Goal: Task Accomplishment & Management: Use online tool/utility

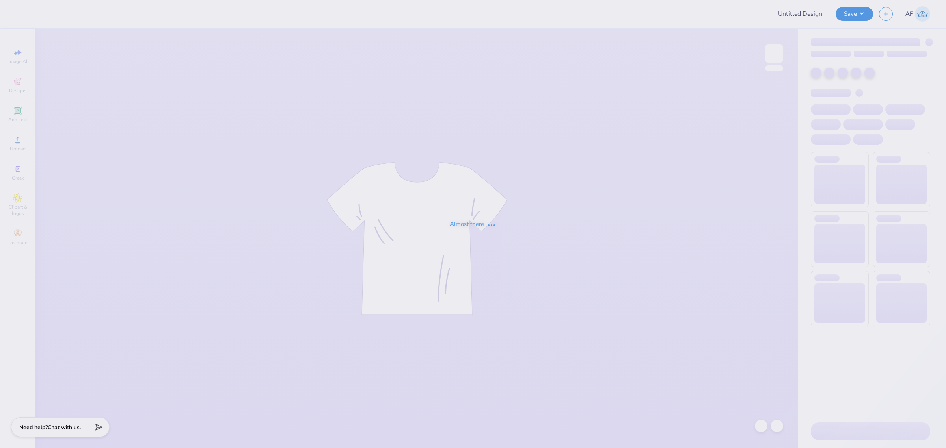
type input "APO Fall Rush '25"
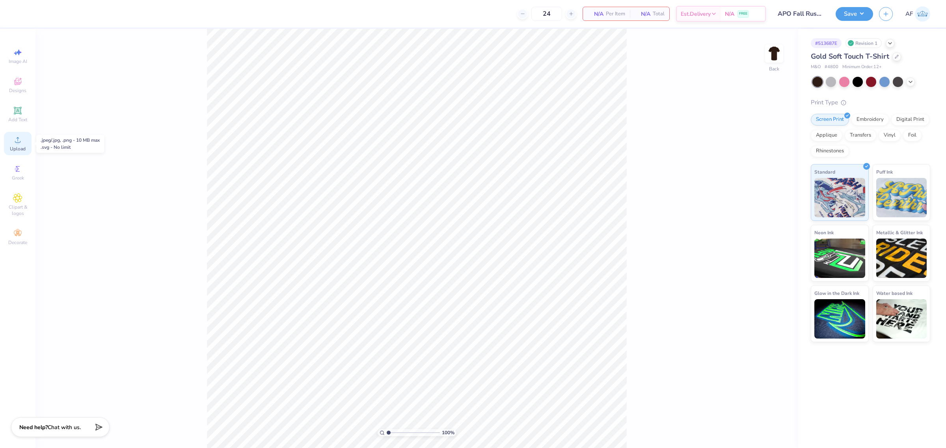
click at [10, 147] on span "Upload" at bounding box center [18, 149] width 16 height 6
click at [467, 325] on li "Group" at bounding box center [470, 323] width 62 height 15
type input "9.31"
type input "9.70"
type input "12.30"
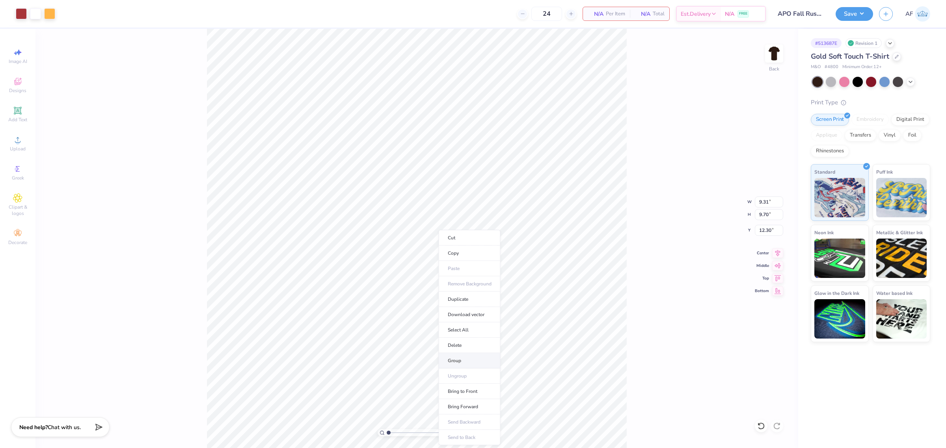
click at [458, 359] on li "Group" at bounding box center [470, 360] width 62 height 15
click at [765, 201] on input "12.17" at bounding box center [769, 202] width 28 height 11
type input "4.00"
type input "2.48"
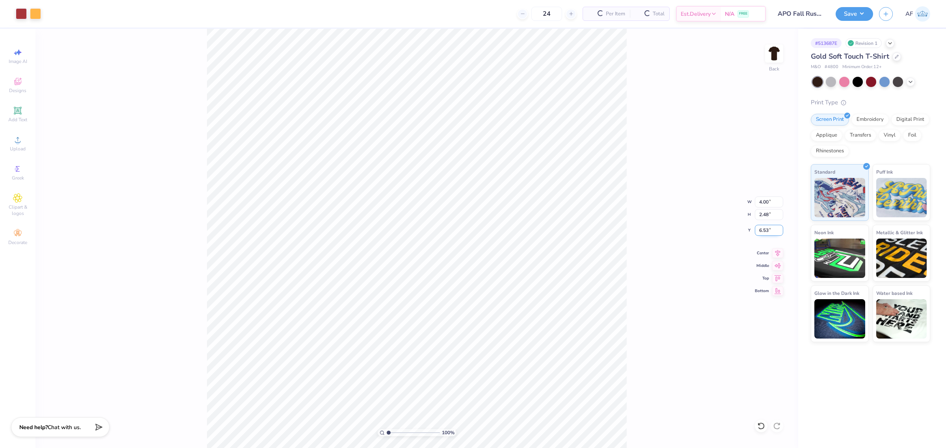
click at [767, 229] on input "6.53" at bounding box center [769, 230] width 28 height 11
type input "3.00"
click at [773, 56] on img at bounding box center [774, 54] width 32 height 32
click at [766, 205] on input "9.27" at bounding box center [769, 202] width 28 height 11
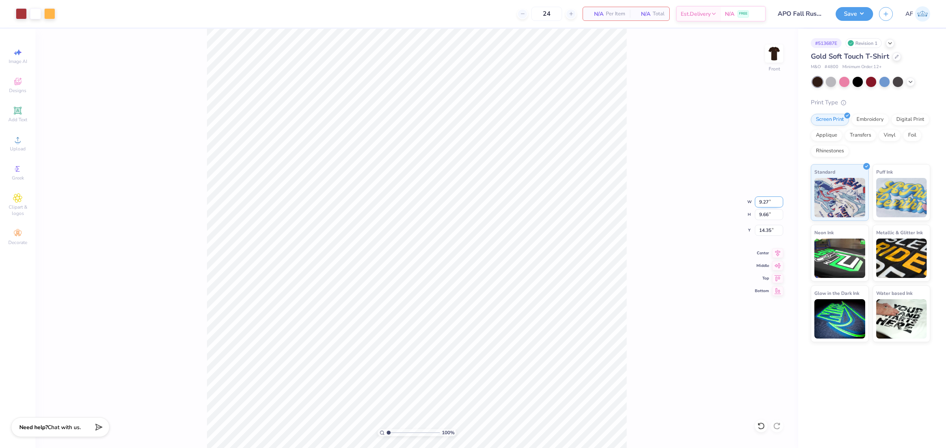
click at [766, 205] on input "9.27" at bounding box center [769, 202] width 28 height 11
type input "12.50"
type input "13.03"
type input "12.67"
click at [771, 215] on input "13.03" at bounding box center [769, 214] width 28 height 11
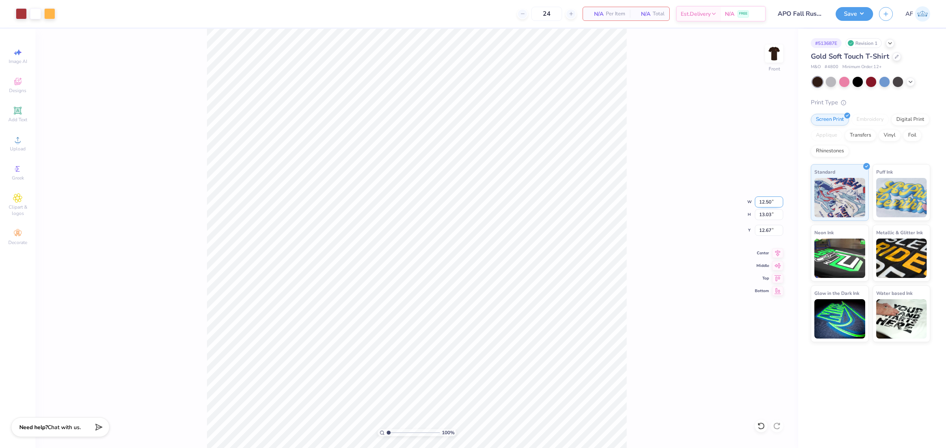
click at [770, 201] on input "12.50" at bounding box center [769, 202] width 28 height 11
type input "12.5"
click at [762, 227] on input "12.67" at bounding box center [769, 230] width 28 height 11
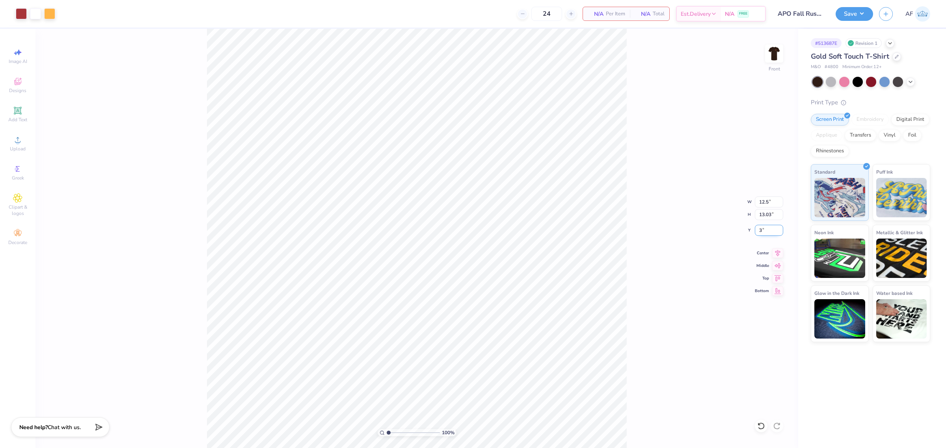
type input "3.00"
type input "1"
